Goal: Obtain resource: Download file/media

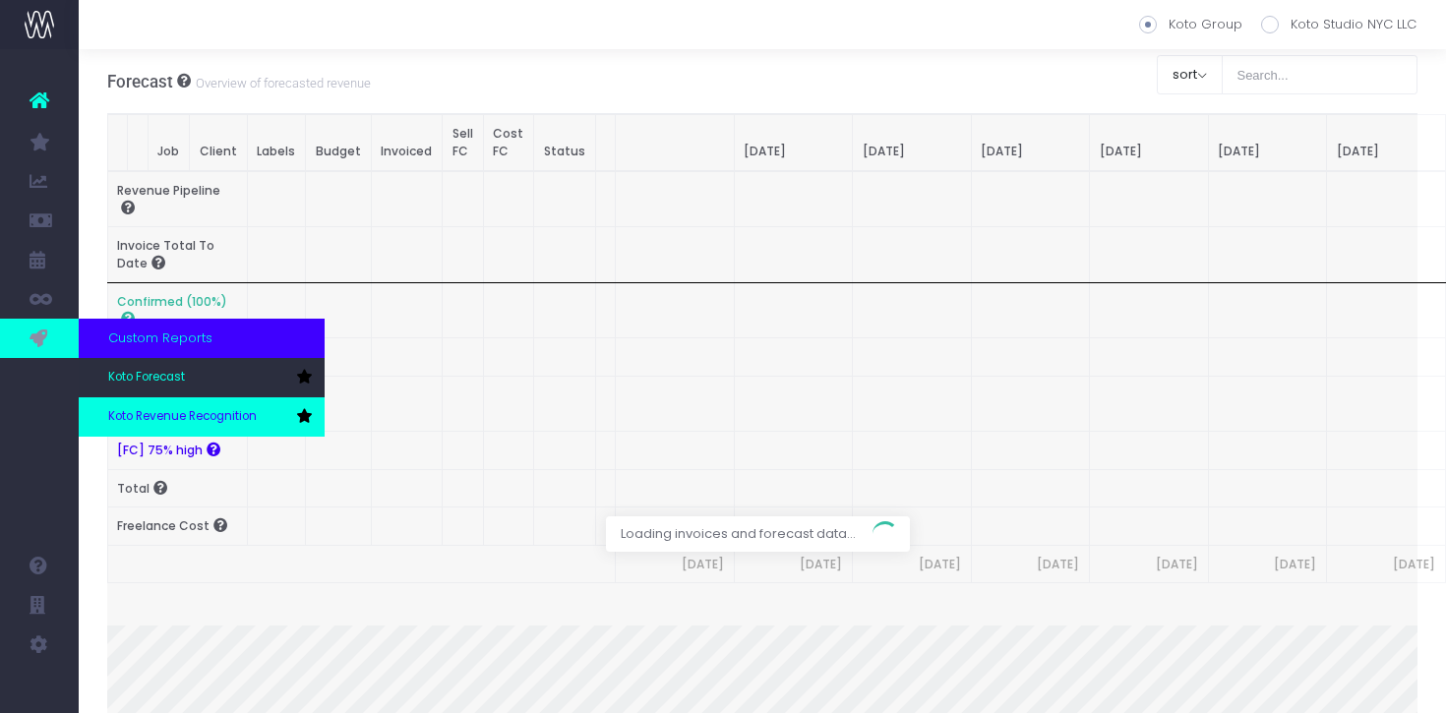
click at [120, 419] on span "Koto Revenue Recognition" at bounding box center [182, 417] width 149 height 18
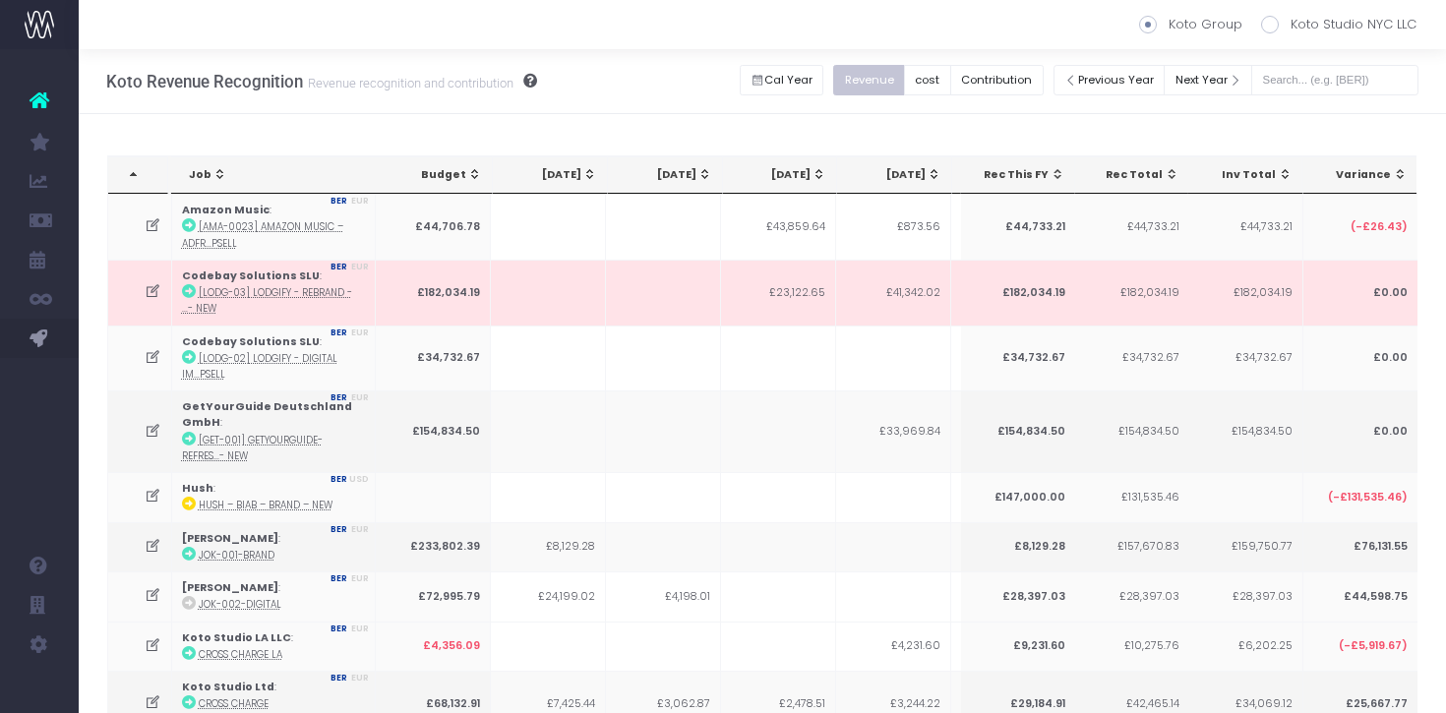
click at [1275, 28] on span at bounding box center [1270, 25] width 18 height 18
click at [1291, 28] on input "Koto Studio NYC LLC" at bounding box center [1297, 21] width 13 height 13
radio input "true"
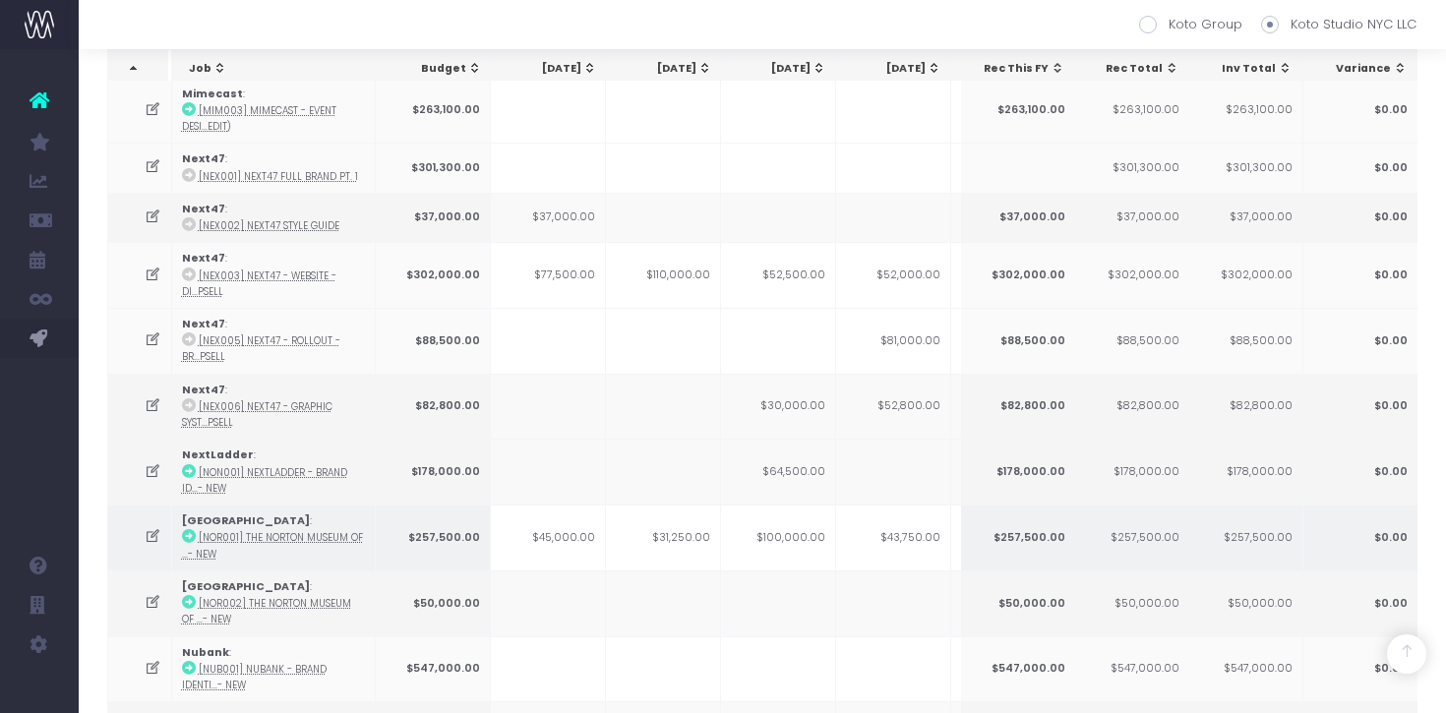
scroll to position [2916, 0]
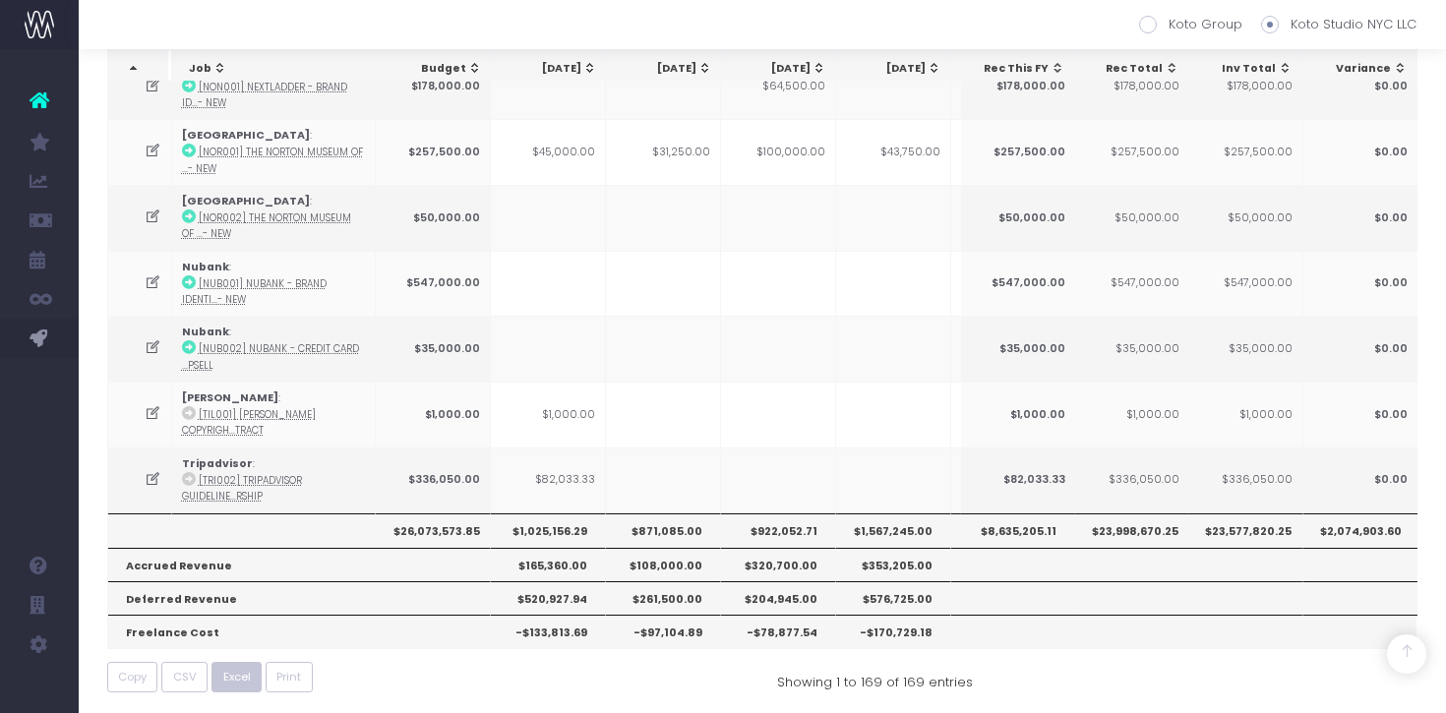
click at [230, 669] on span "Excel" at bounding box center [237, 677] width 28 height 17
